Goal: Check status: Check status

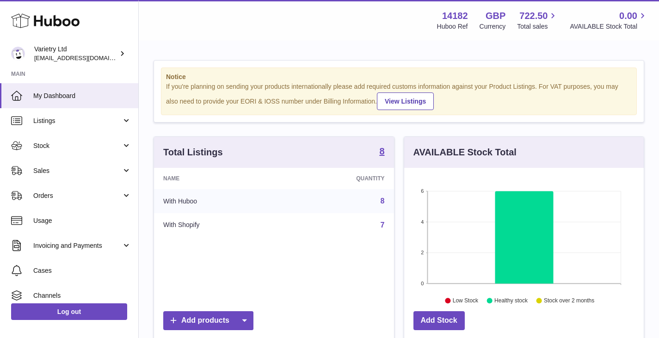
scroll to position [144, 240]
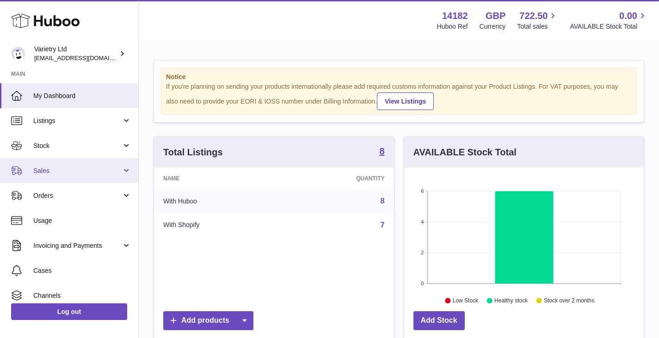
click at [58, 175] on link "Sales" at bounding box center [69, 170] width 138 height 25
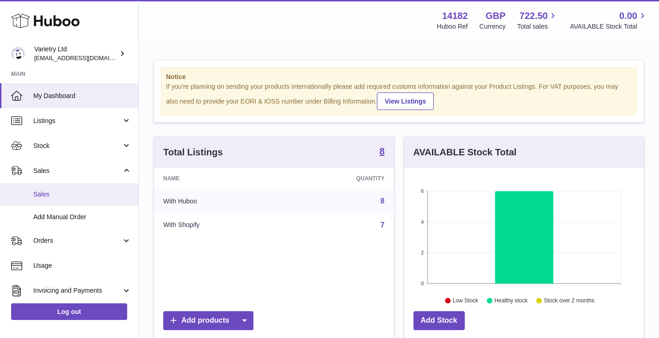
click at [41, 198] on span "Sales" at bounding box center [82, 194] width 98 height 9
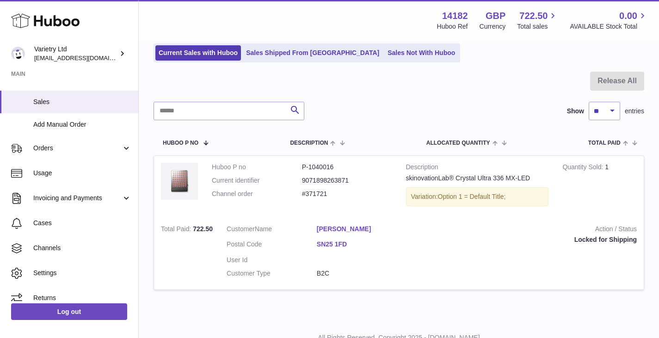
scroll to position [52, 0]
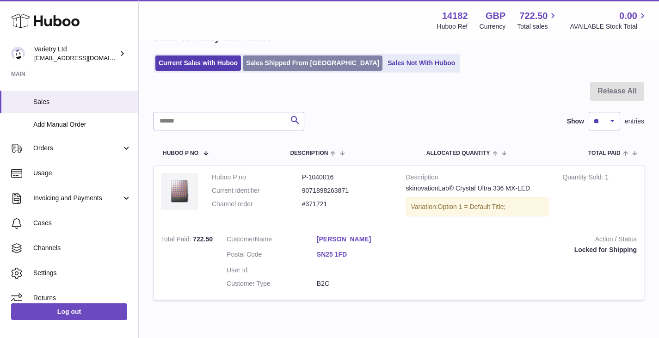
click at [288, 64] on link "Sales Shipped From Huboo" at bounding box center [313, 63] width 140 height 15
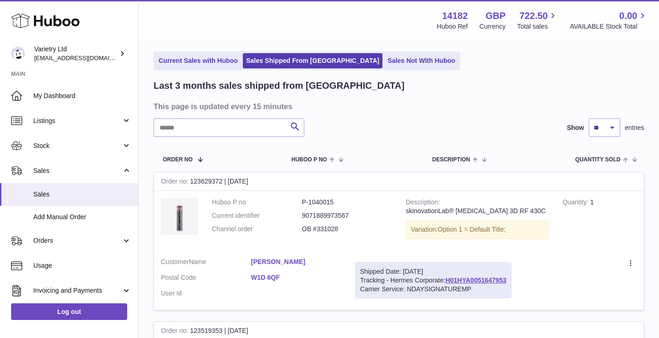
scroll to position [139, 0]
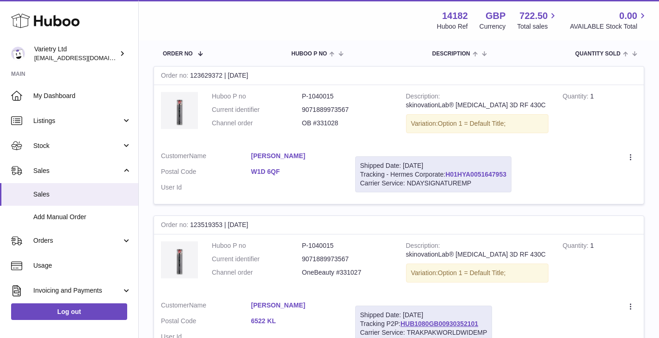
click at [481, 174] on link "H01HYA0051647953" at bounding box center [475, 174] width 61 height 7
drag, startPoint x: 510, startPoint y: 173, endPoint x: 449, endPoint y: 175, distance: 60.6
click at [449, 175] on div "Shipped Date: [DATE] Tracking - Hermes Corporate: H01HYA0051647953 Carrier Serv…" at bounding box center [433, 174] width 156 height 37
copy link "H01HYA0051647953"
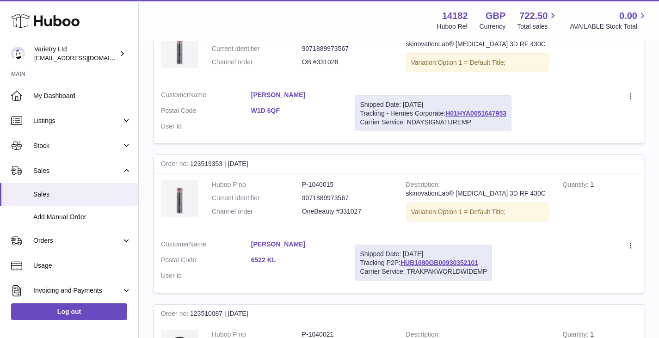
scroll to position [0, 0]
